Goal: Task Accomplishment & Management: Manage account settings

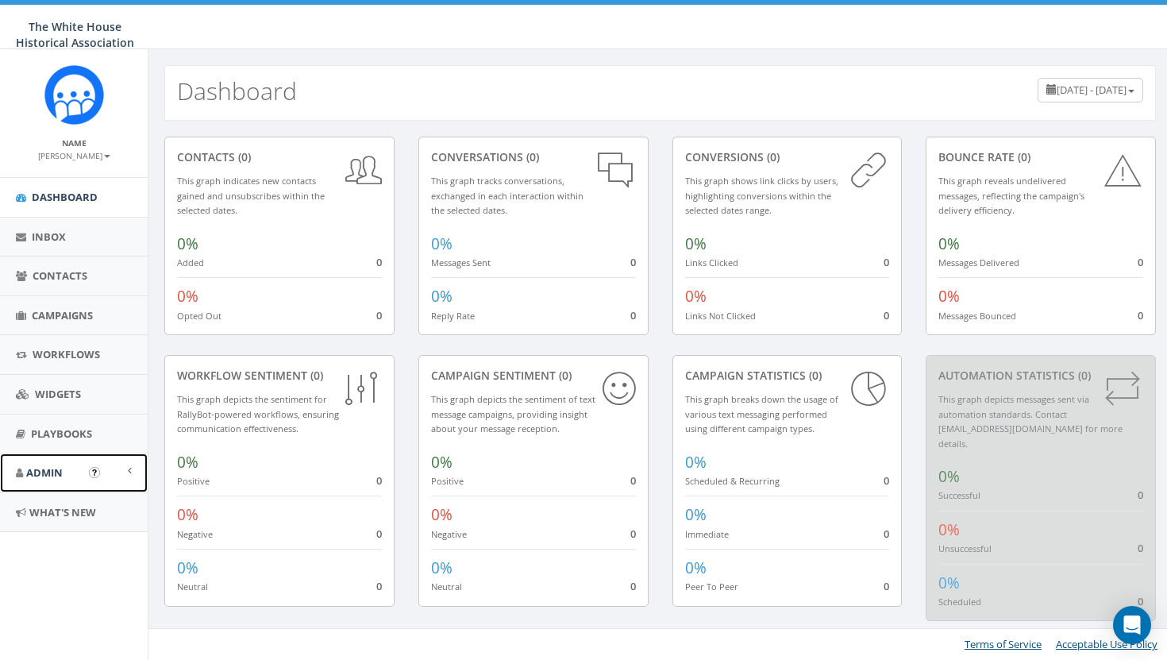
click at [56, 476] on span "Admin" at bounding box center [44, 472] width 37 height 14
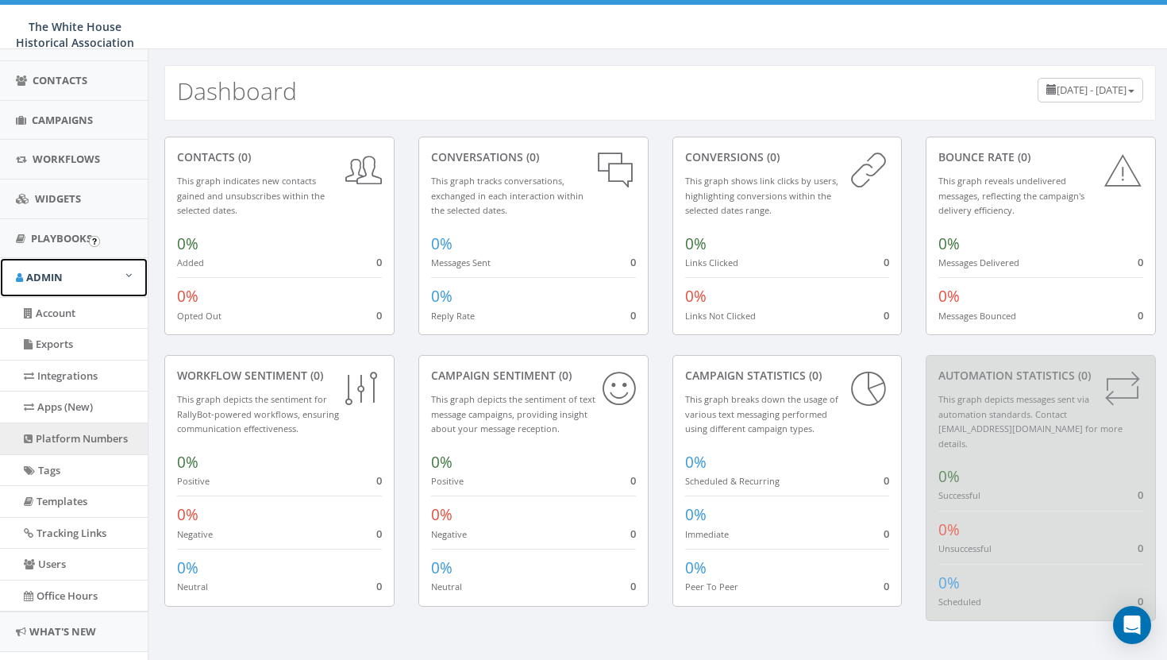
scroll to position [231, 0]
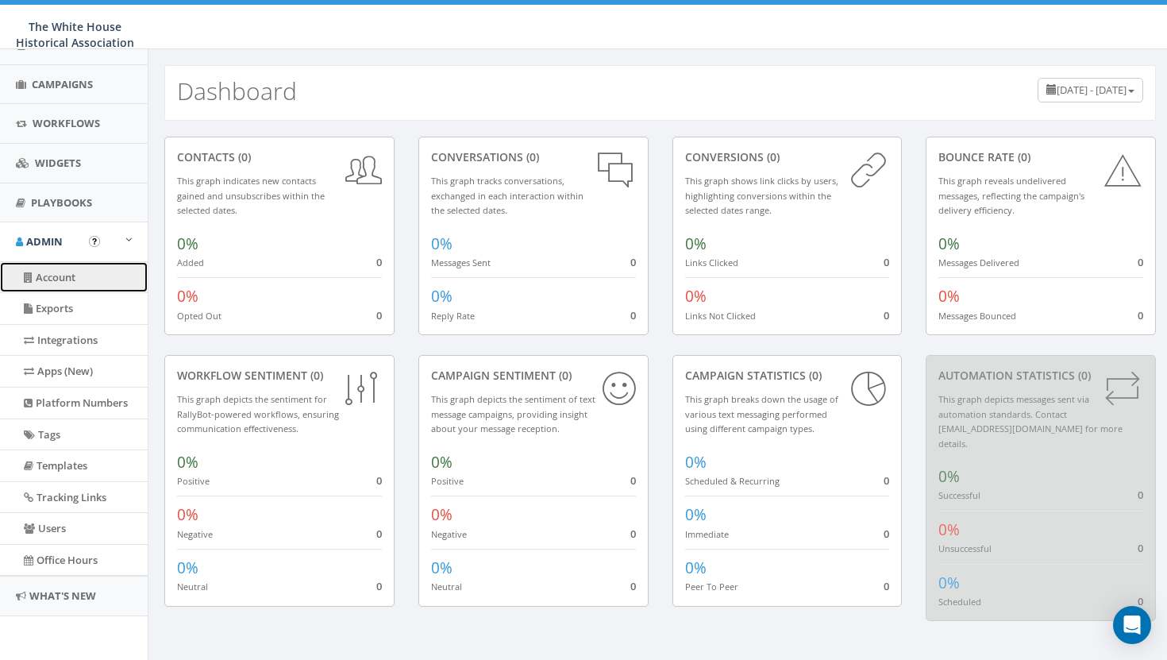
click at [56, 276] on link "Account" at bounding box center [74, 277] width 148 height 31
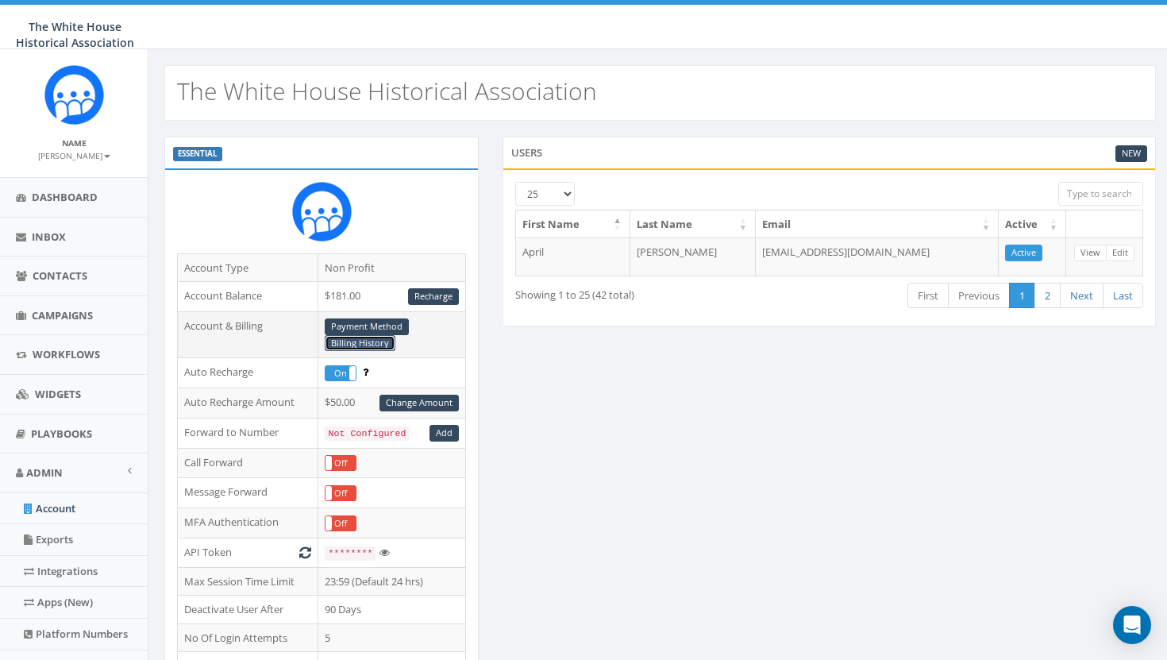
click at [367, 344] on link "Billing History" at bounding box center [360, 343] width 71 height 17
